Goal: Task Accomplishment & Management: Use online tool/utility

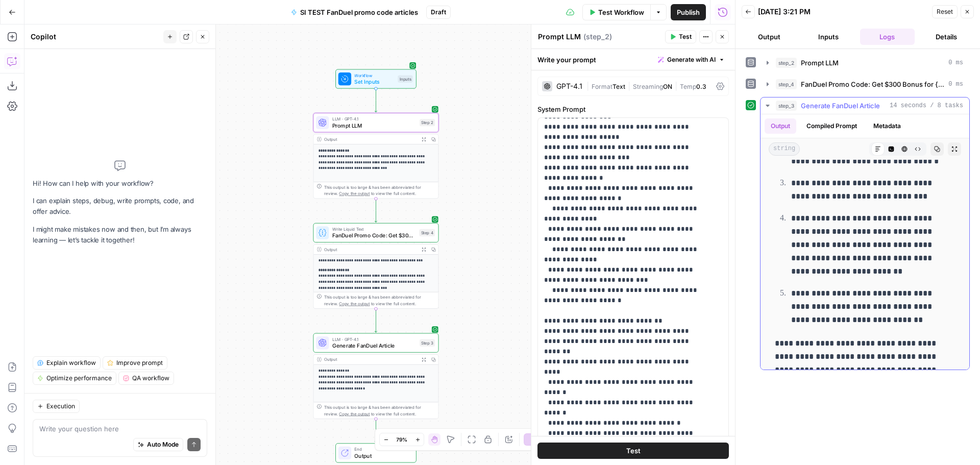
scroll to position [1111, 0]
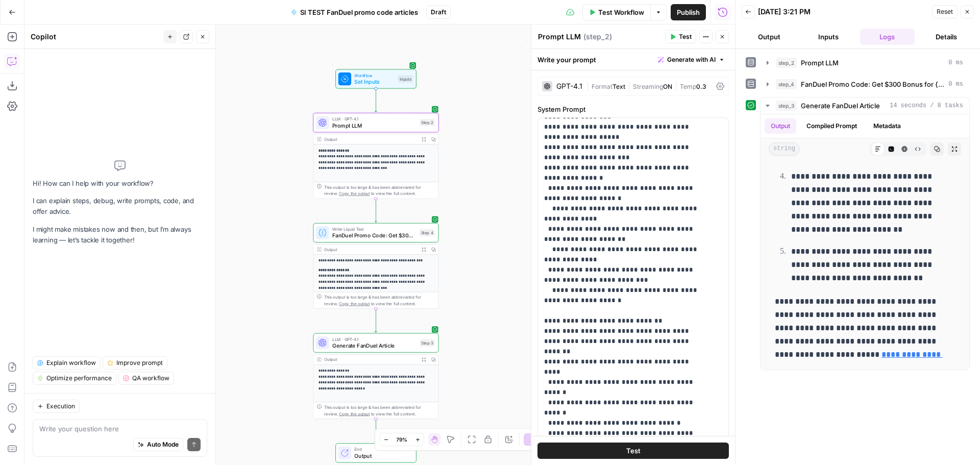
click at [86, 434] on div "Auto Mode Send" at bounding box center [119, 445] width 161 height 22
click at [104, 429] on textarea "Remove the "—"" at bounding box center [119, 429] width 161 height 10
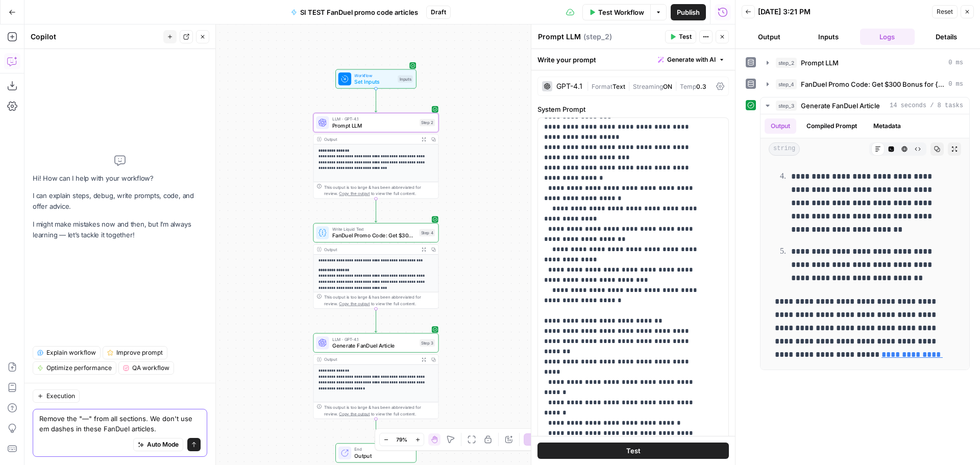
click at [127, 426] on textarea "Remove the "—" from all sections. We don't use em dashes in these FanDuel artic…" at bounding box center [119, 423] width 161 height 20
type textarea "Remove the "—" from all sections. We don't use em dashes in these FanDuel promo…"
click at [194, 445] on icon "submit" at bounding box center [194, 444] width 6 height 6
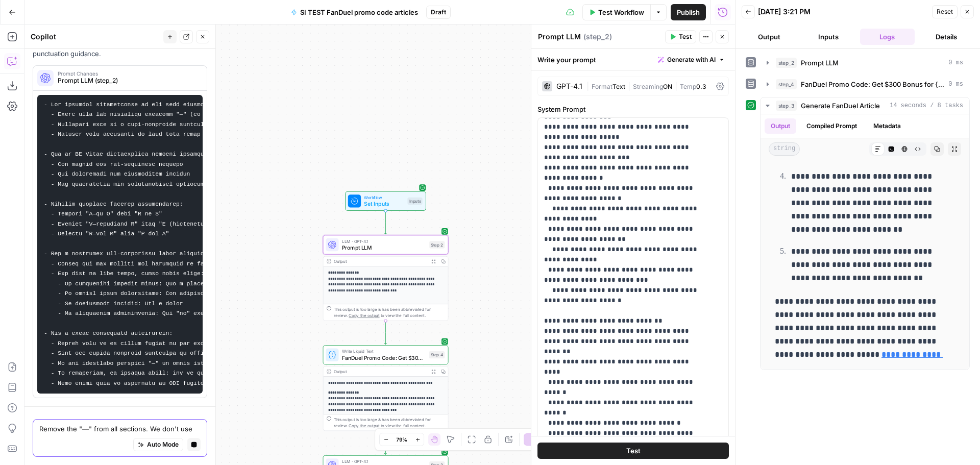
scroll to position [0, 0]
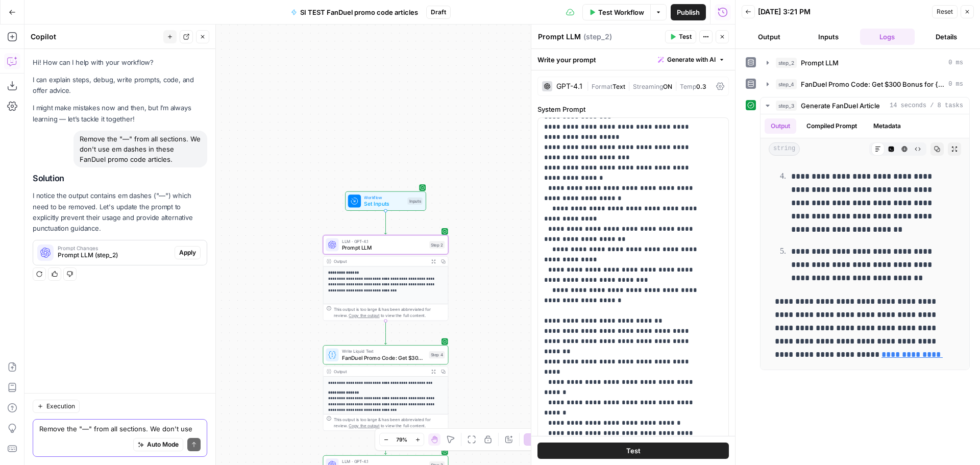
click at [181, 252] on span "Apply" at bounding box center [187, 252] width 17 height 9
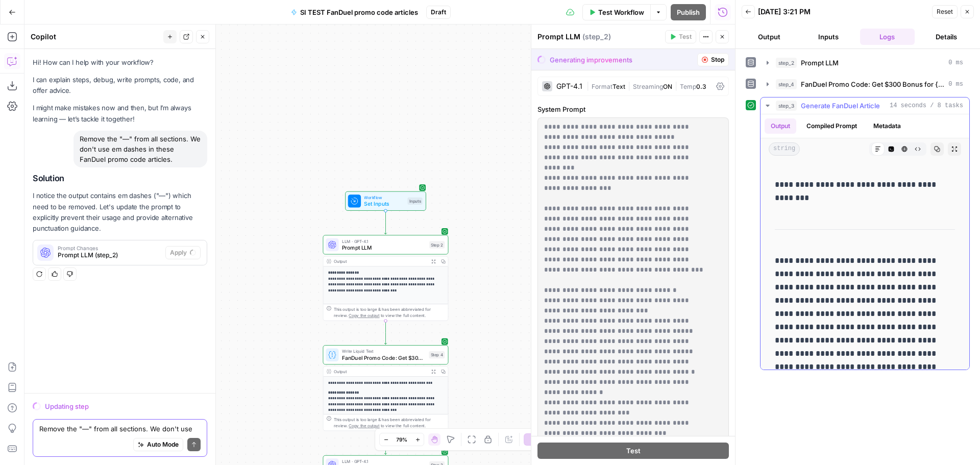
scroll to position [306, 0]
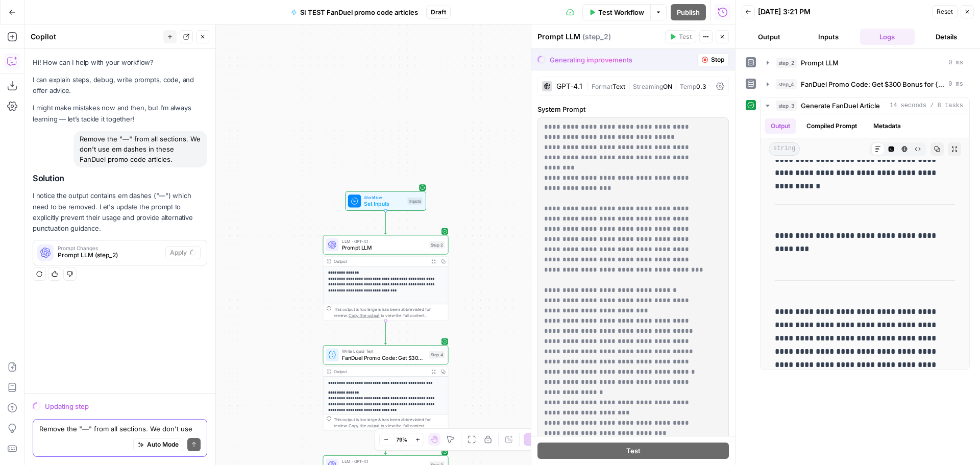
click at [68, 425] on textarea "Remove the "—" from all sections. We don't use em dashes in these FanDuel promo…" at bounding box center [119, 429] width 161 height 10
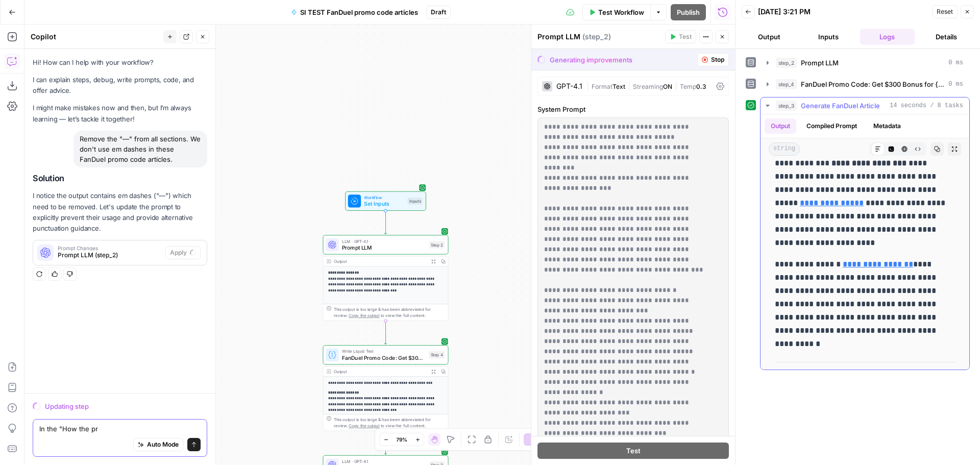
scroll to position [255, 0]
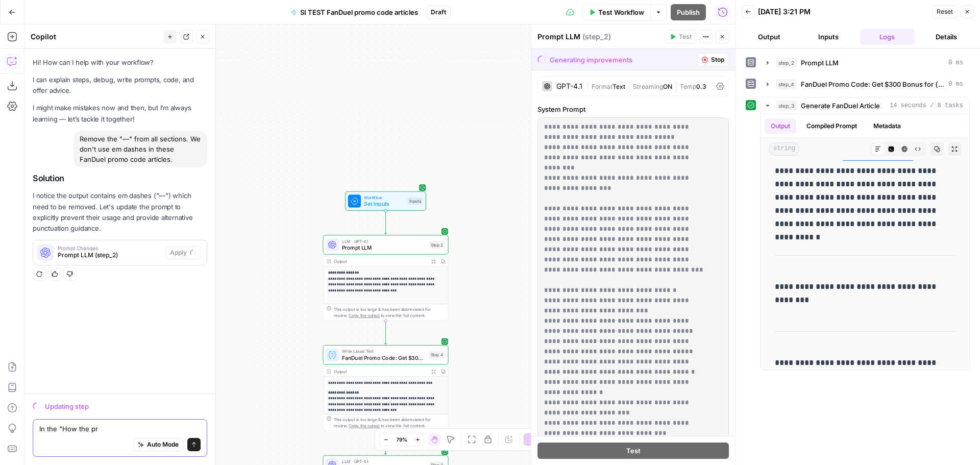
drag, startPoint x: 104, startPoint y: 425, endPoint x: 60, endPoint y: 436, distance: 45.3
click at [60, 436] on div "In the "How the pr In the "How the pr Auto Mode Send" at bounding box center [120, 438] width 175 height 38
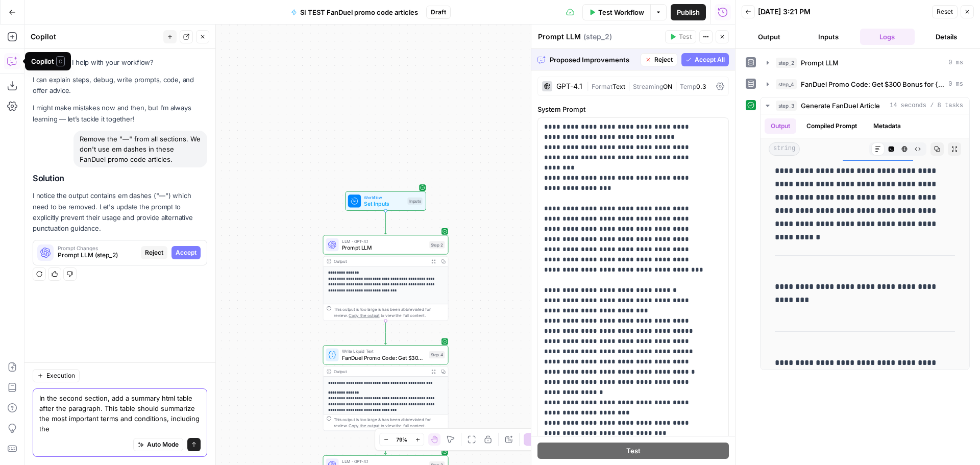
click at [70, 428] on textarea "In the second section, add a summary html table after the paragraph. This table…" at bounding box center [119, 413] width 161 height 41
click at [53, 418] on textarea "In the second section, add a summary html table after the paragraph. This table…" at bounding box center [119, 408] width 161 height 51
click at [120, 431] on textarea "In the second section, add a summary html table after the paragraph. This table…" at bounding box center [119, 408] width 161 height 51
click at [64, 431] on textarea "In the second section, add a summary html table after the paragraph. This table…" at bounding box center [119, 408] width 161 height 51
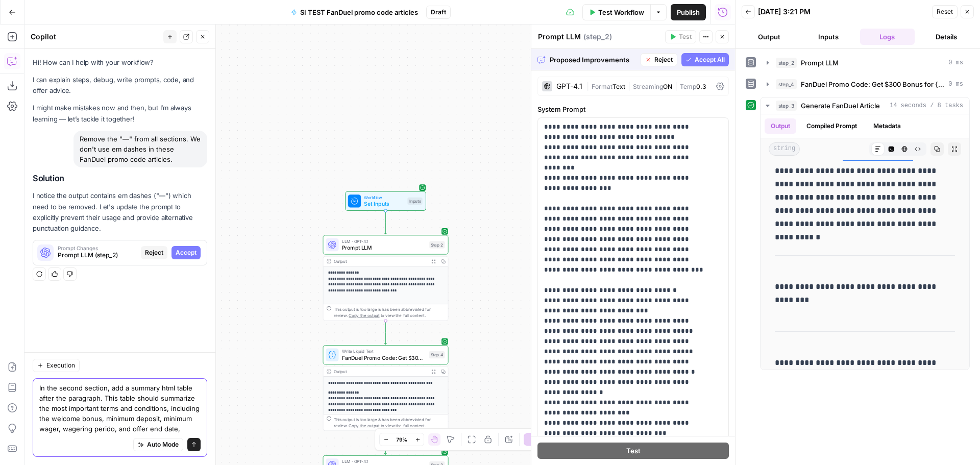
click at [103, 428] on textarea "In the second section, add a summary html table after the paragraph. This table…" at bounding box center [119, 408] width 161 height 51
click at [189, 427] on textarea "In the second section, add a summary html table after the paragraph. This table…" at bounding box center [119, 408] width 161 height 51
type textarea "In the second section, add a summary html table after the paragraph. This table…"
click at [187, 250] on span "Accept" at bounding box center [186, 252] width 21 height 9
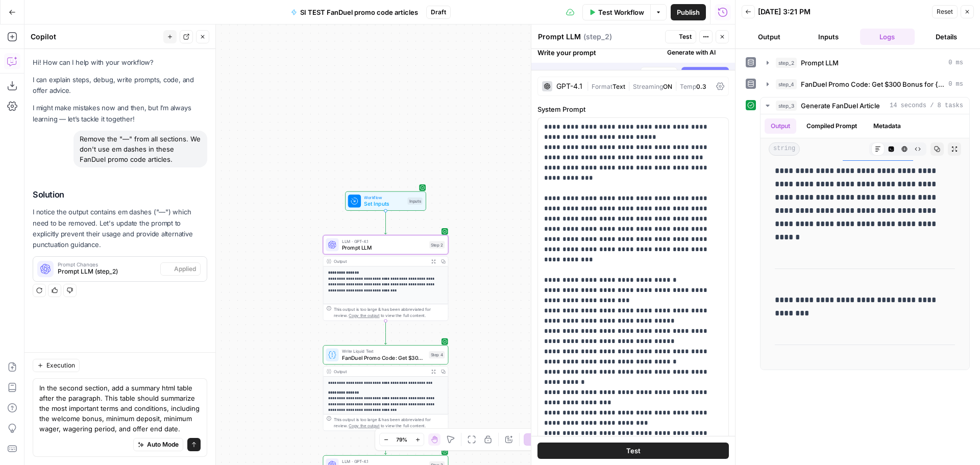
scroll to position [0, 0]
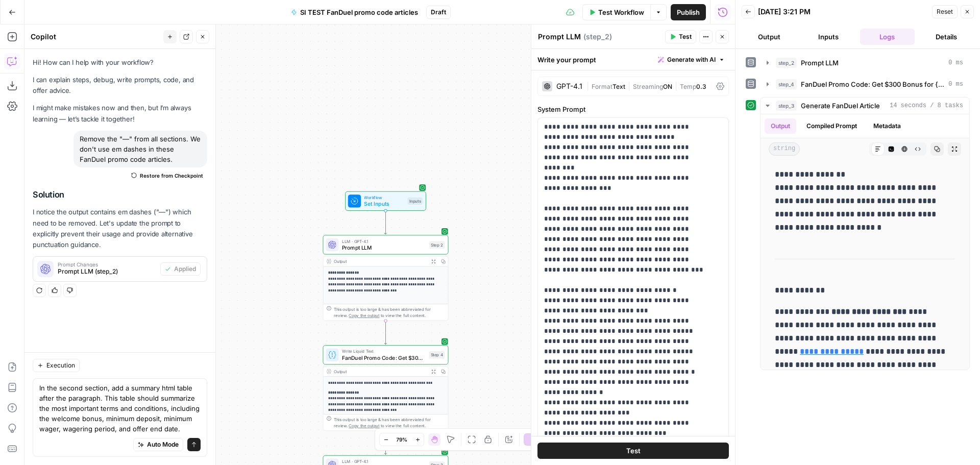
click at [189, 441] on button "Send" at bounding box center [193, 444] width 13 height 13
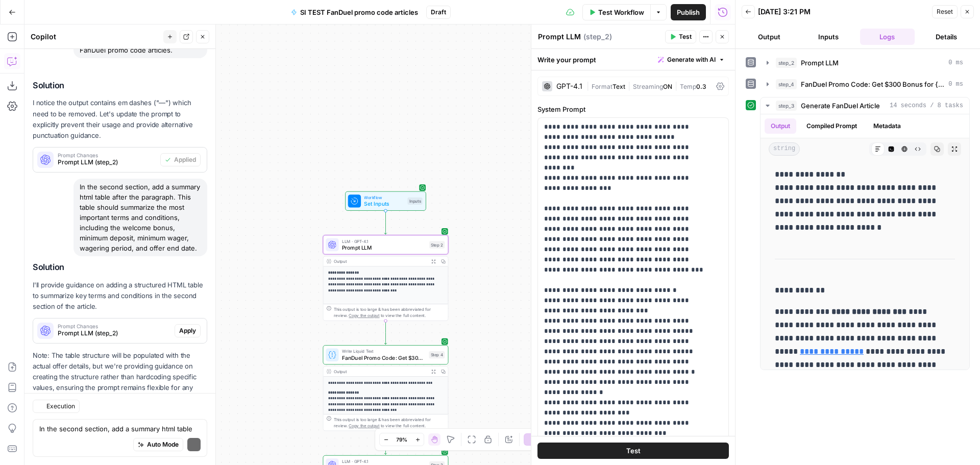
scroll to position [155, 0]
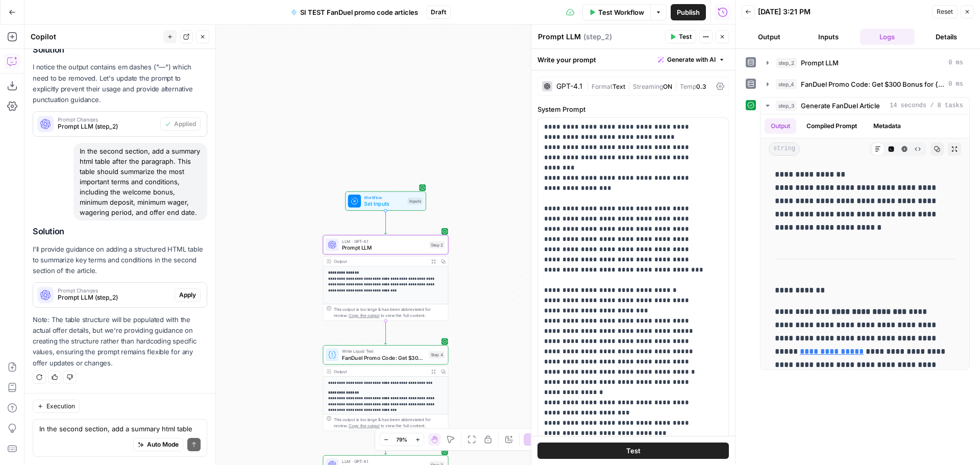
click at [179, 294] on span "Apply" at bounding box center [187, 294] width 17 height 9
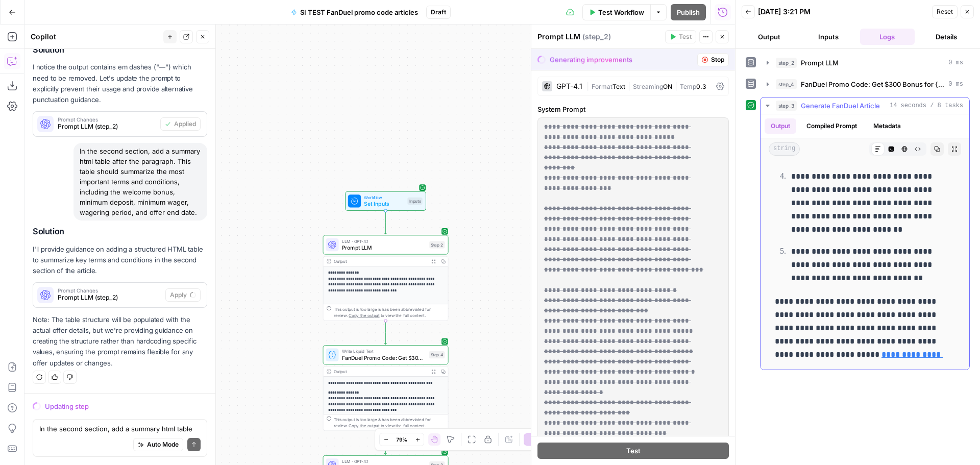
scroll to position [958, 0]
